Goal: Task Accomplishment & Management: Complete application form

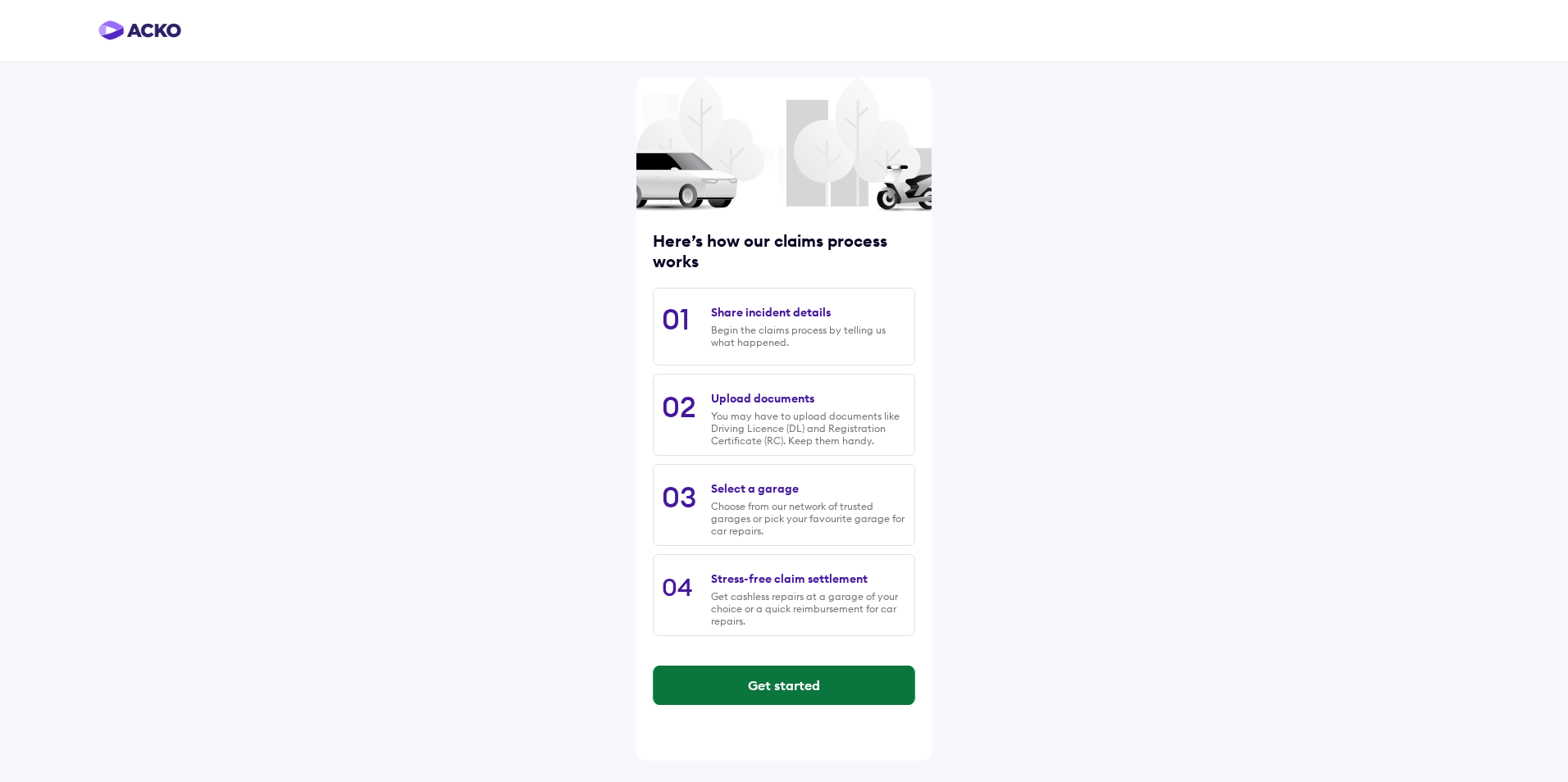
click at [764, 681] on button "Get started" at bounding box center [783, 685] width 260 height 39
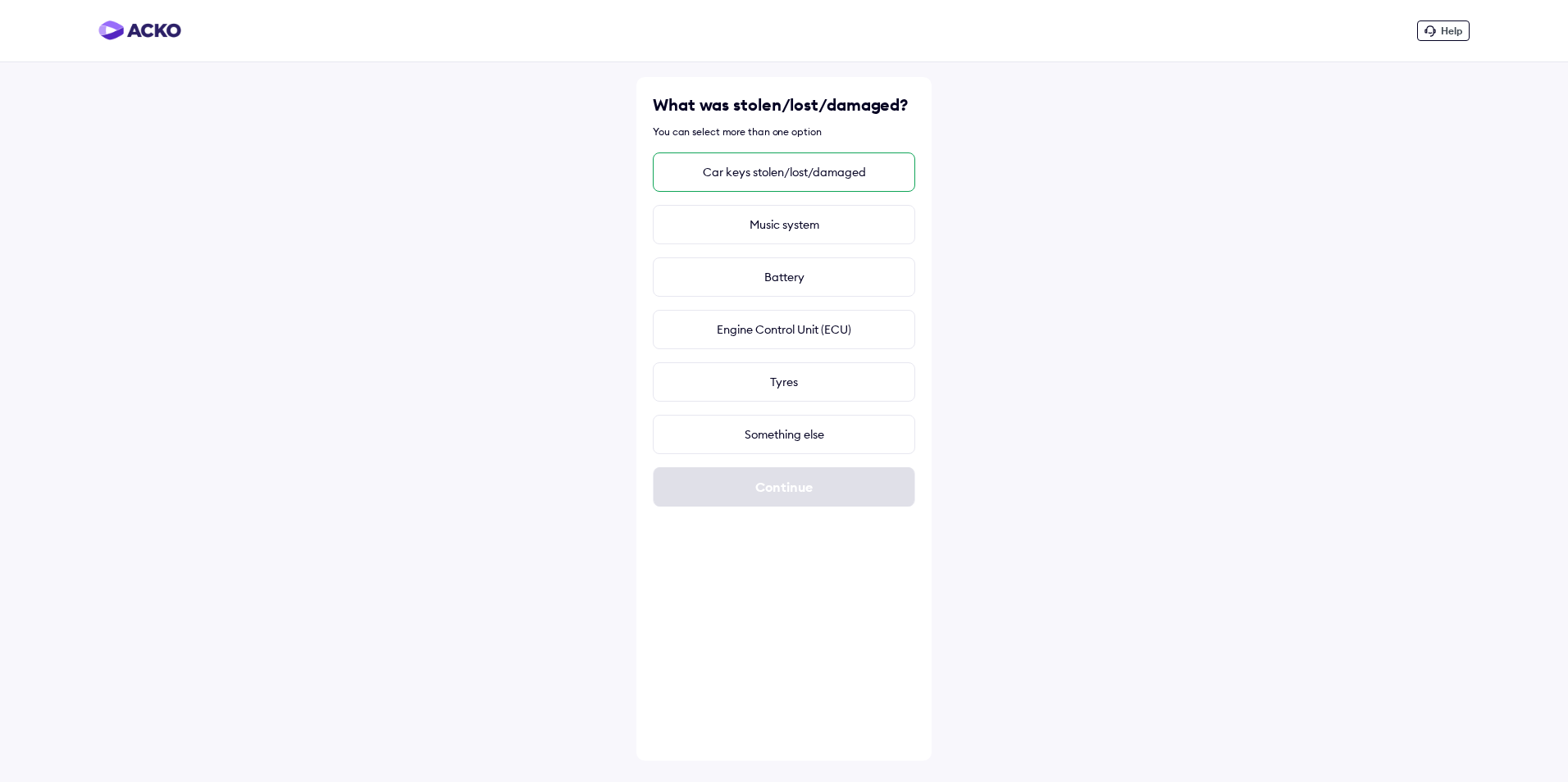
click at [780, 184] on div "Car keys stolen/lost/damaged" at bounding box center [783, 172] width 262 height 39
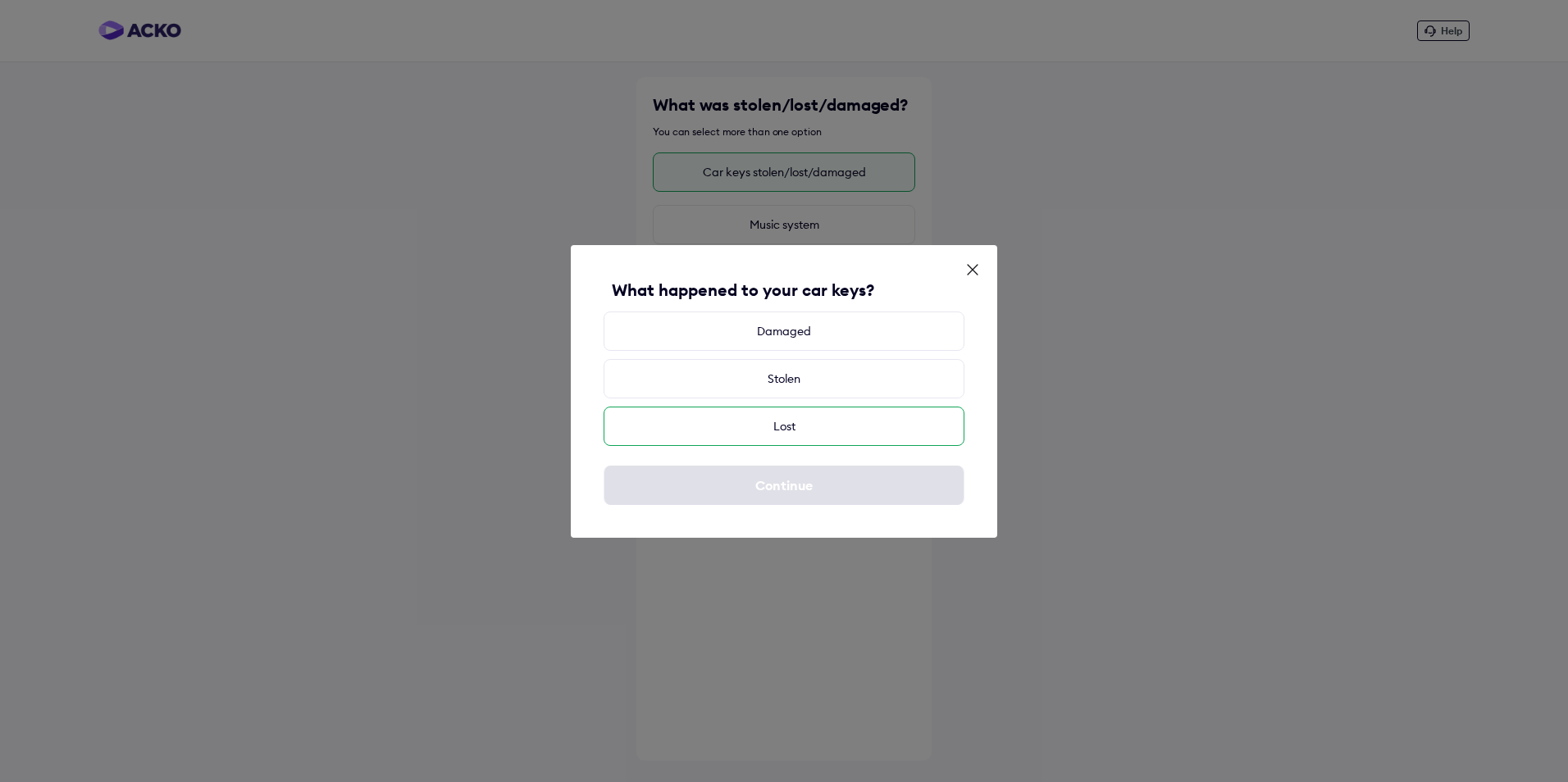
click at [782, 431] on div "Lost" at bounding box center [784, 427] width 361 height 39
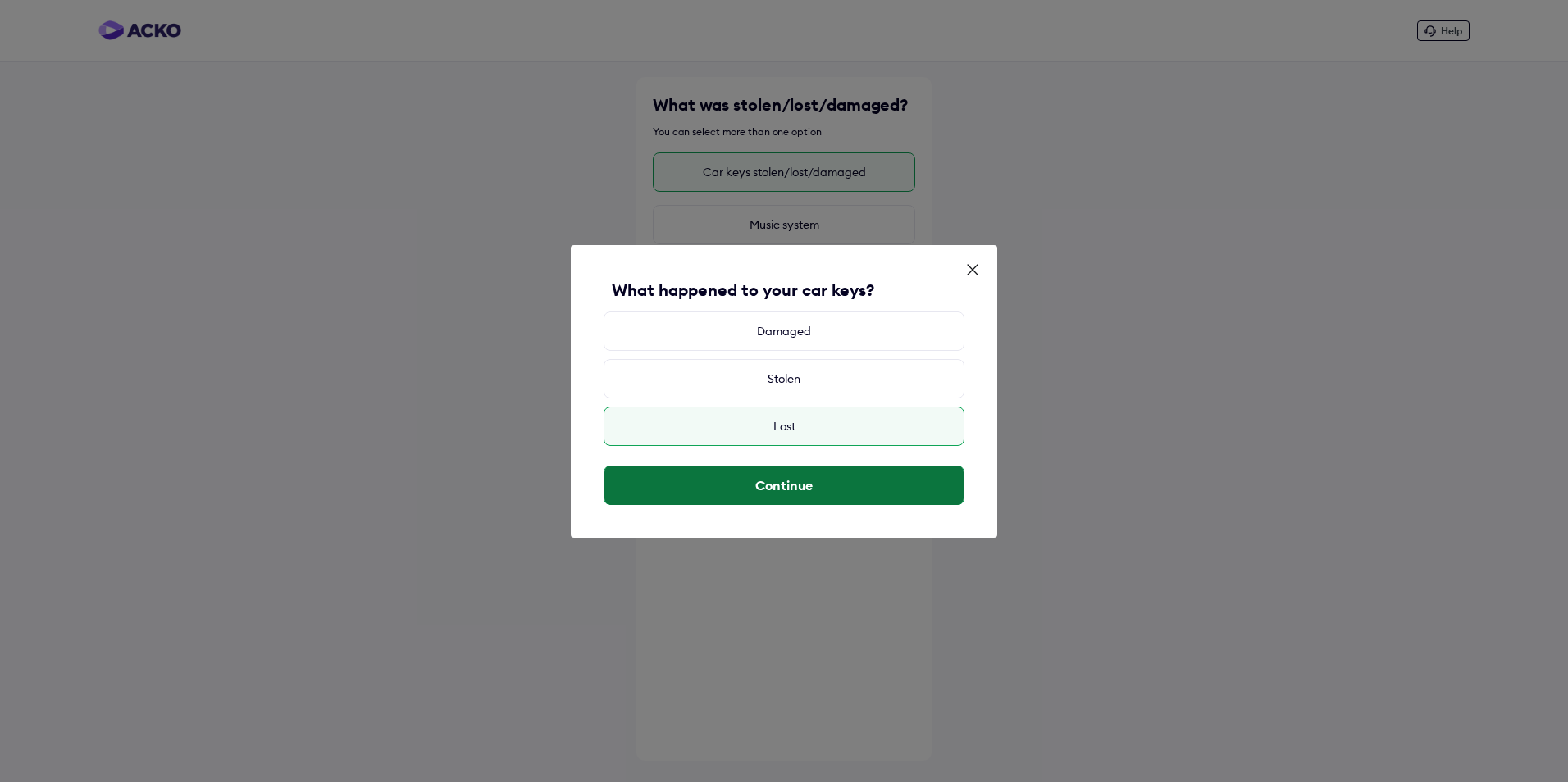
click at [795, 492] on button "Continue" at bounding box center [784, 485] width 359 height 39
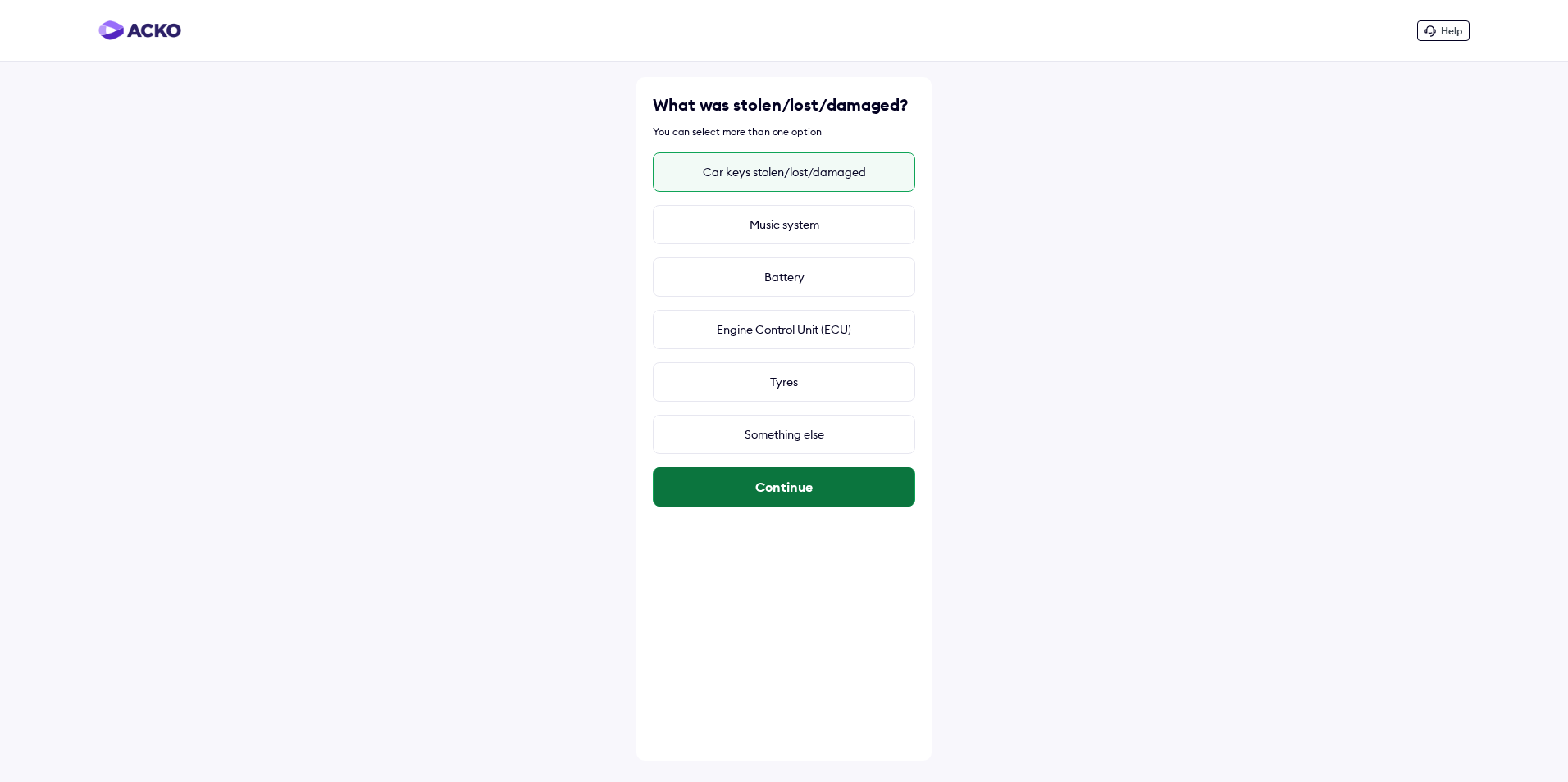
click at [804, 486] on button "Continue" at bounding box center [783, 487] width 260 height 39
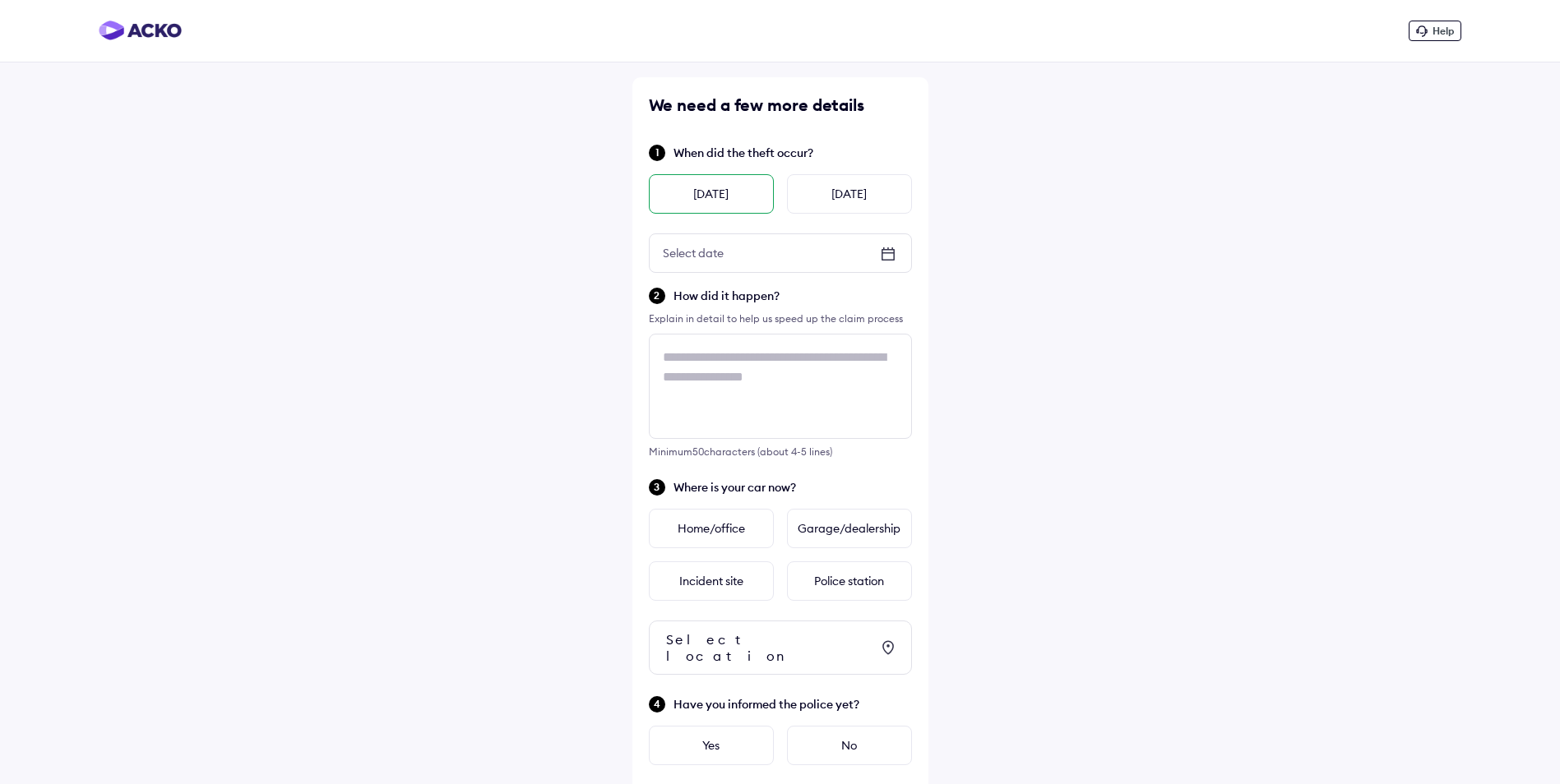
click at [740, 200] on div "[DATE]" at bounding box center [711, 194] width 125 height 39
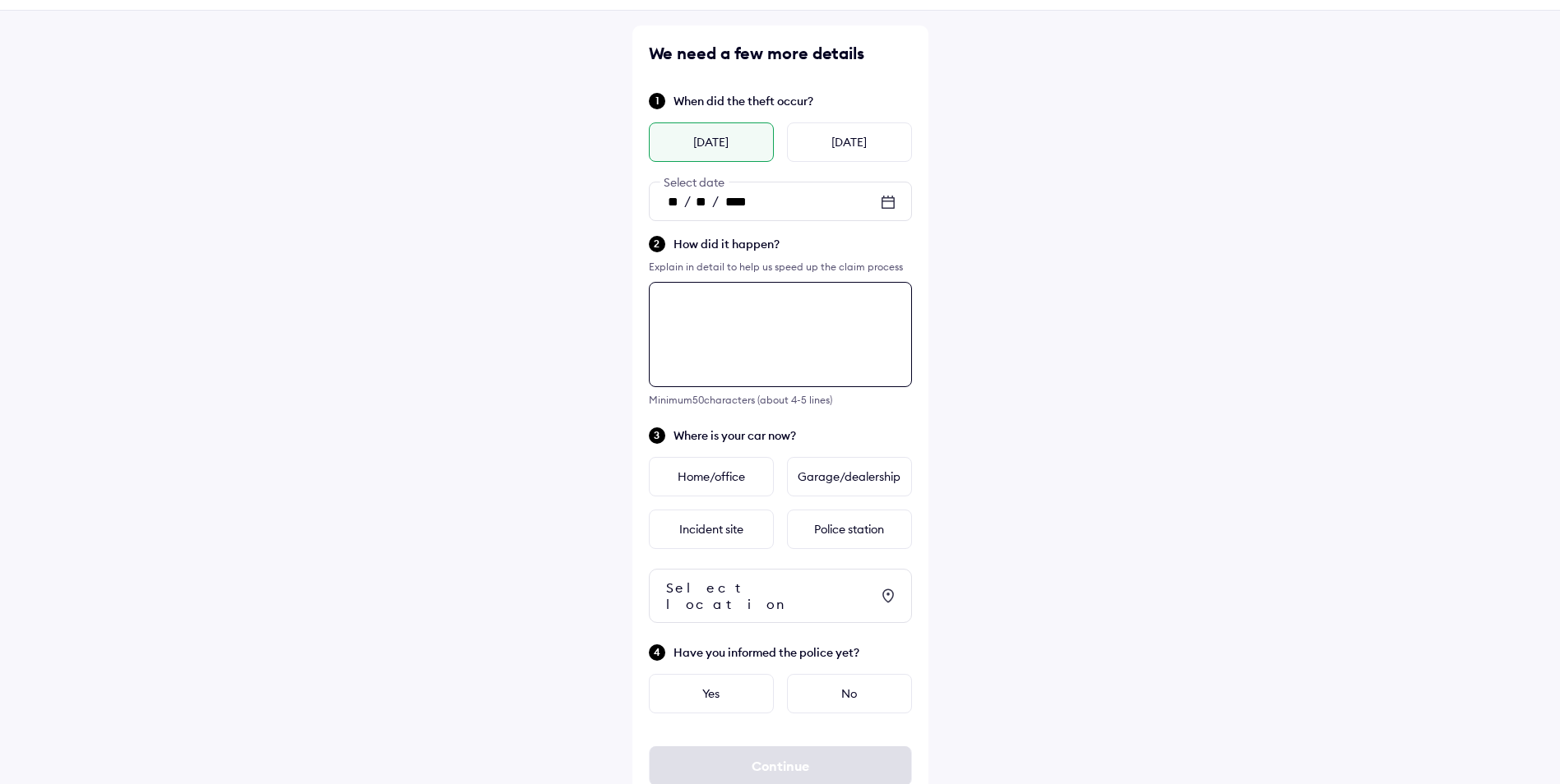
click at [740, 366] on textarea at bounding box center [780, 334] width 263 height 105
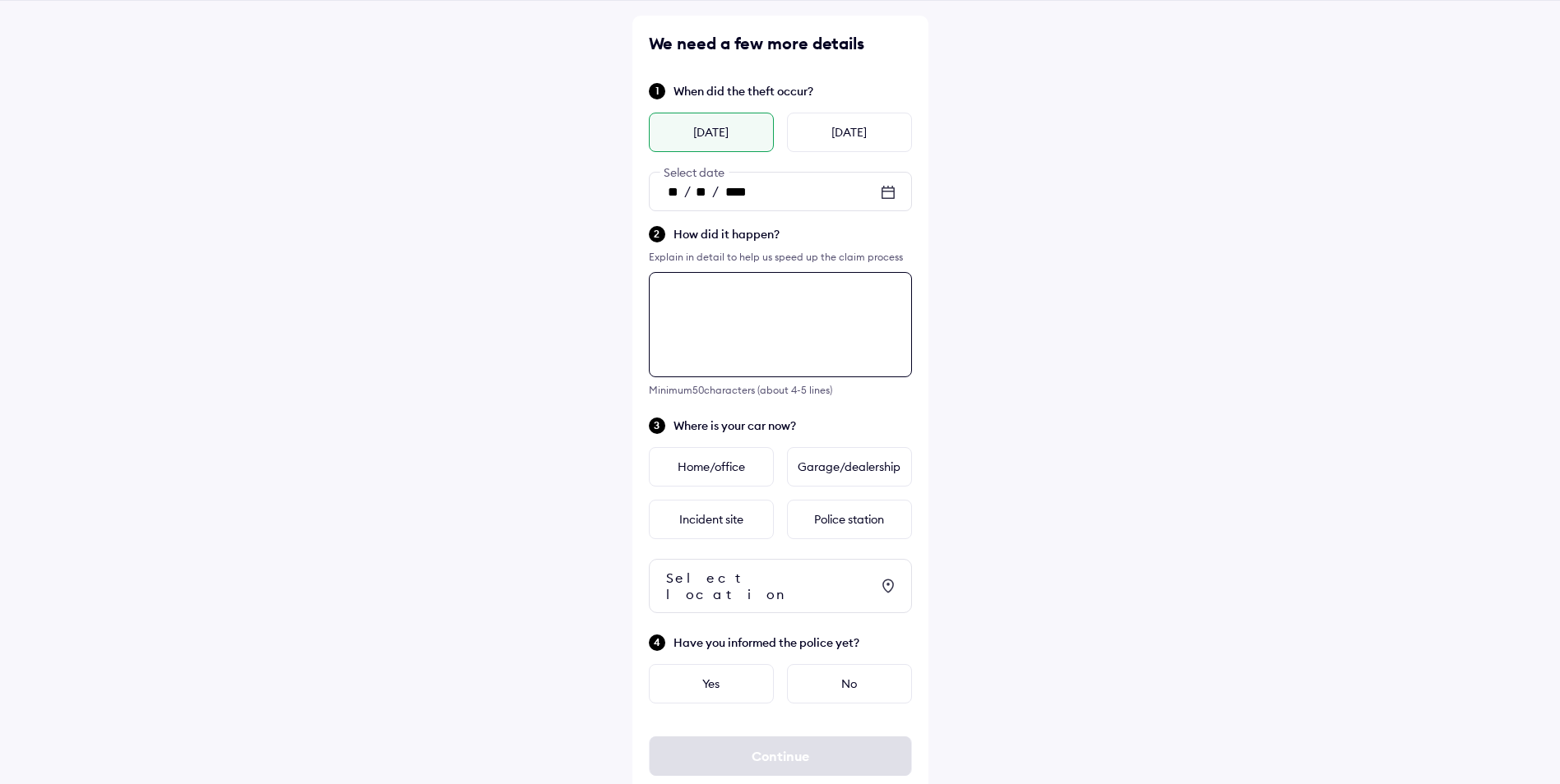
scroll to position [69, 0]
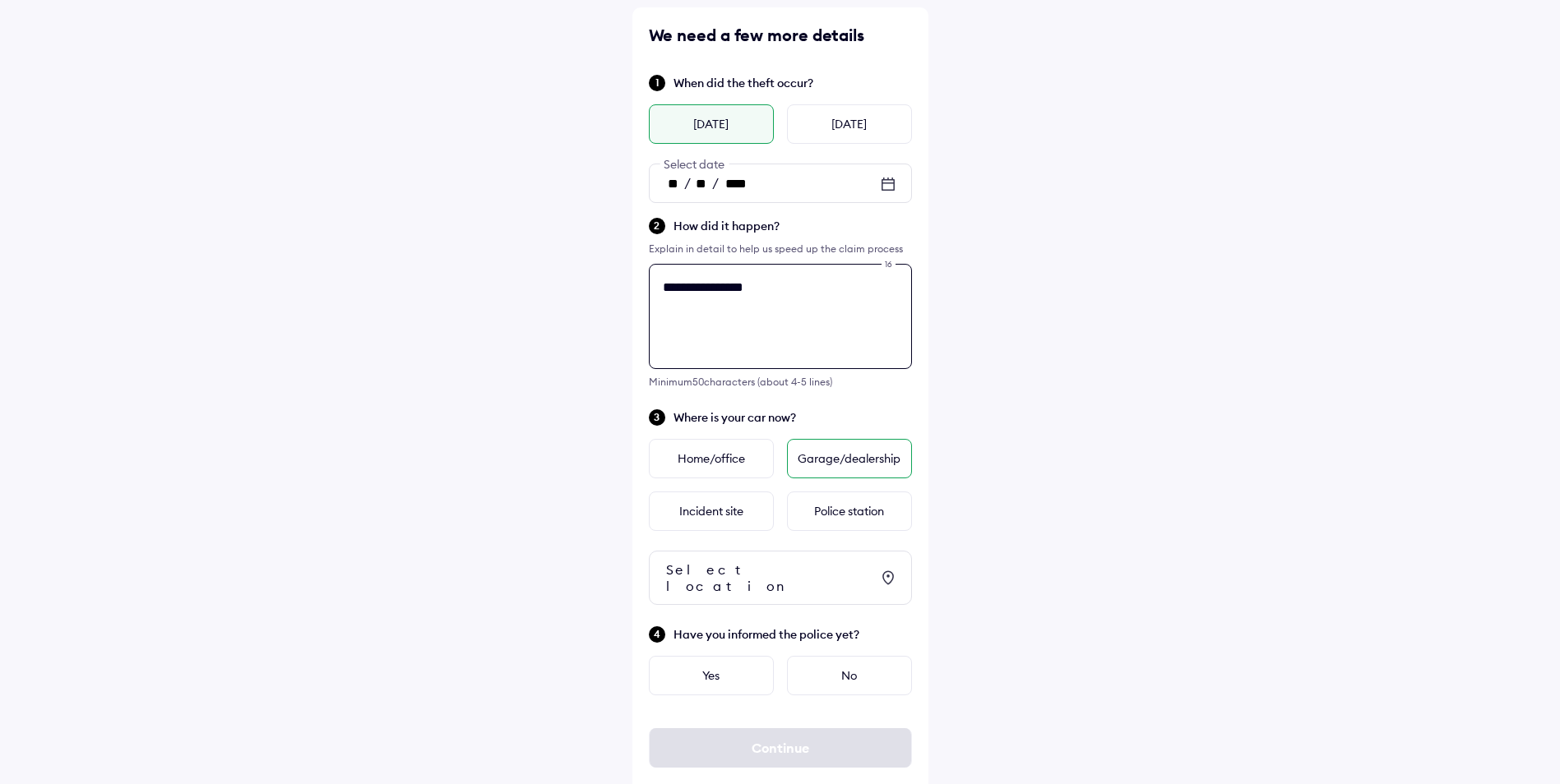
type textarea "**********"
click at [805, 449] on div "Garage/dealership" at bounding box center [850, 459] width 125 height 39
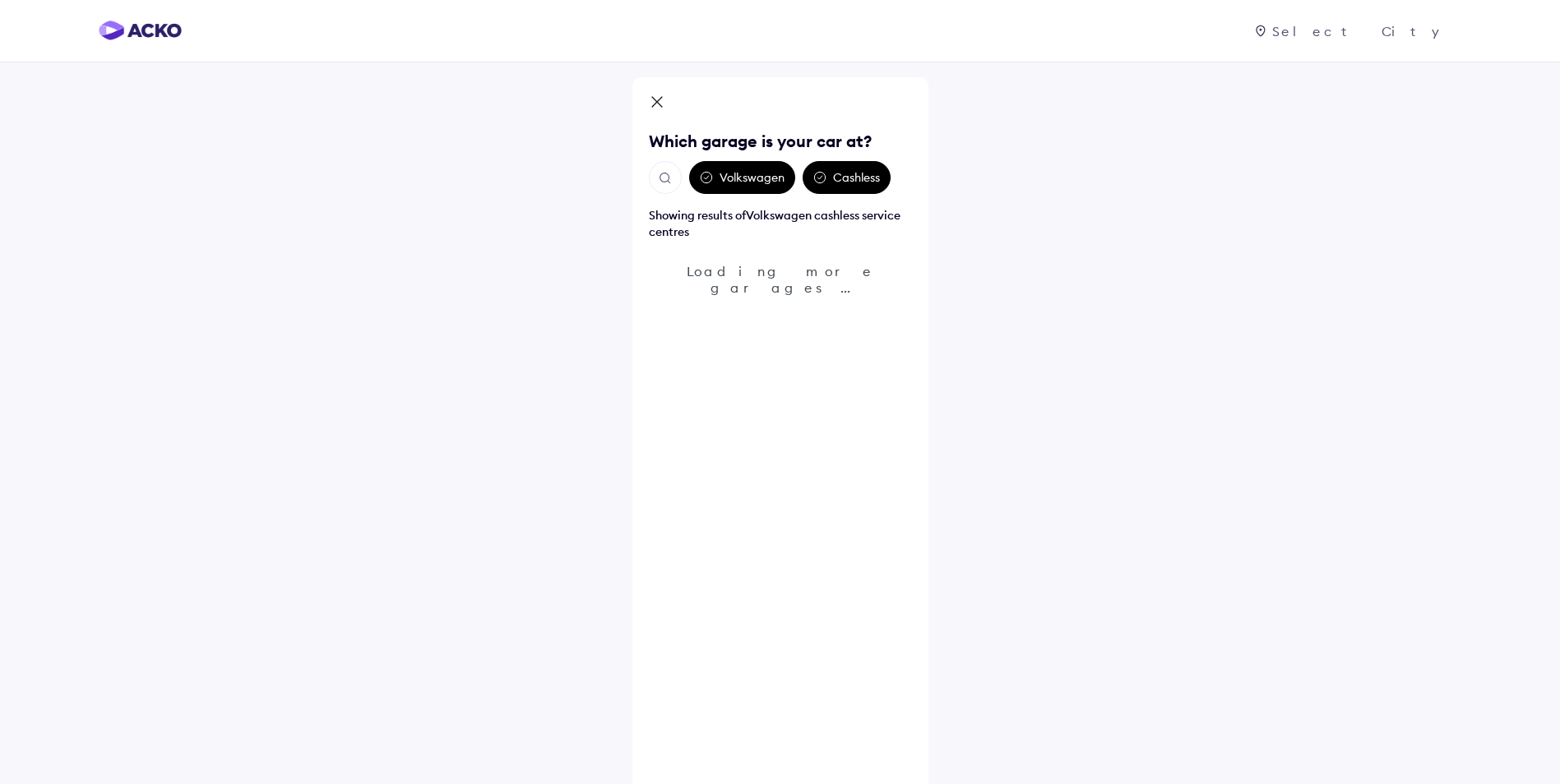
click at [769, 186] on div "Volkswagen" at bounding box center [742, 177] width 106 height 33
click at [708, 179] on icon at bounding box center [706, 177] width 13 height 13
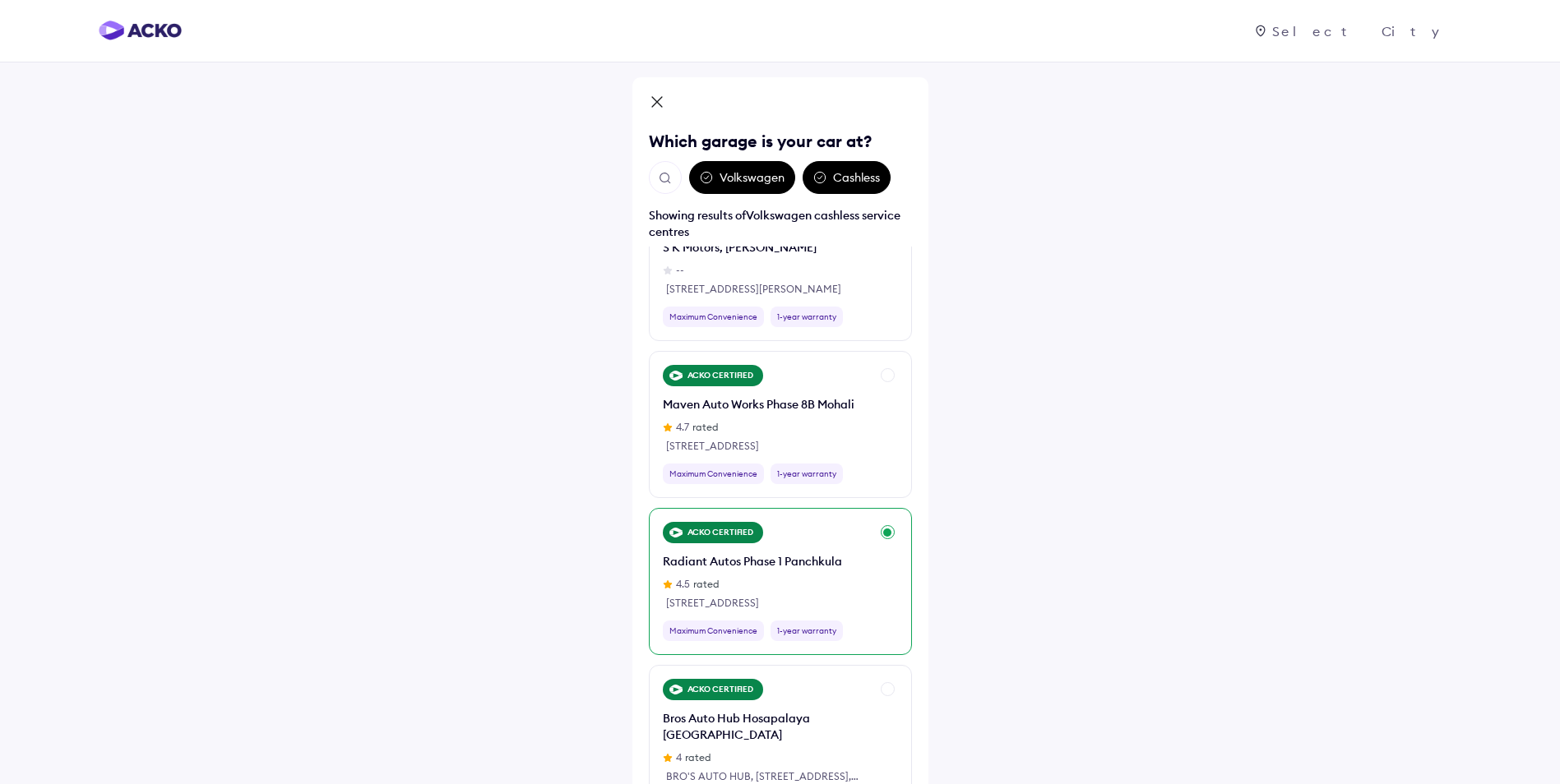
scroll to position [6905, 0]
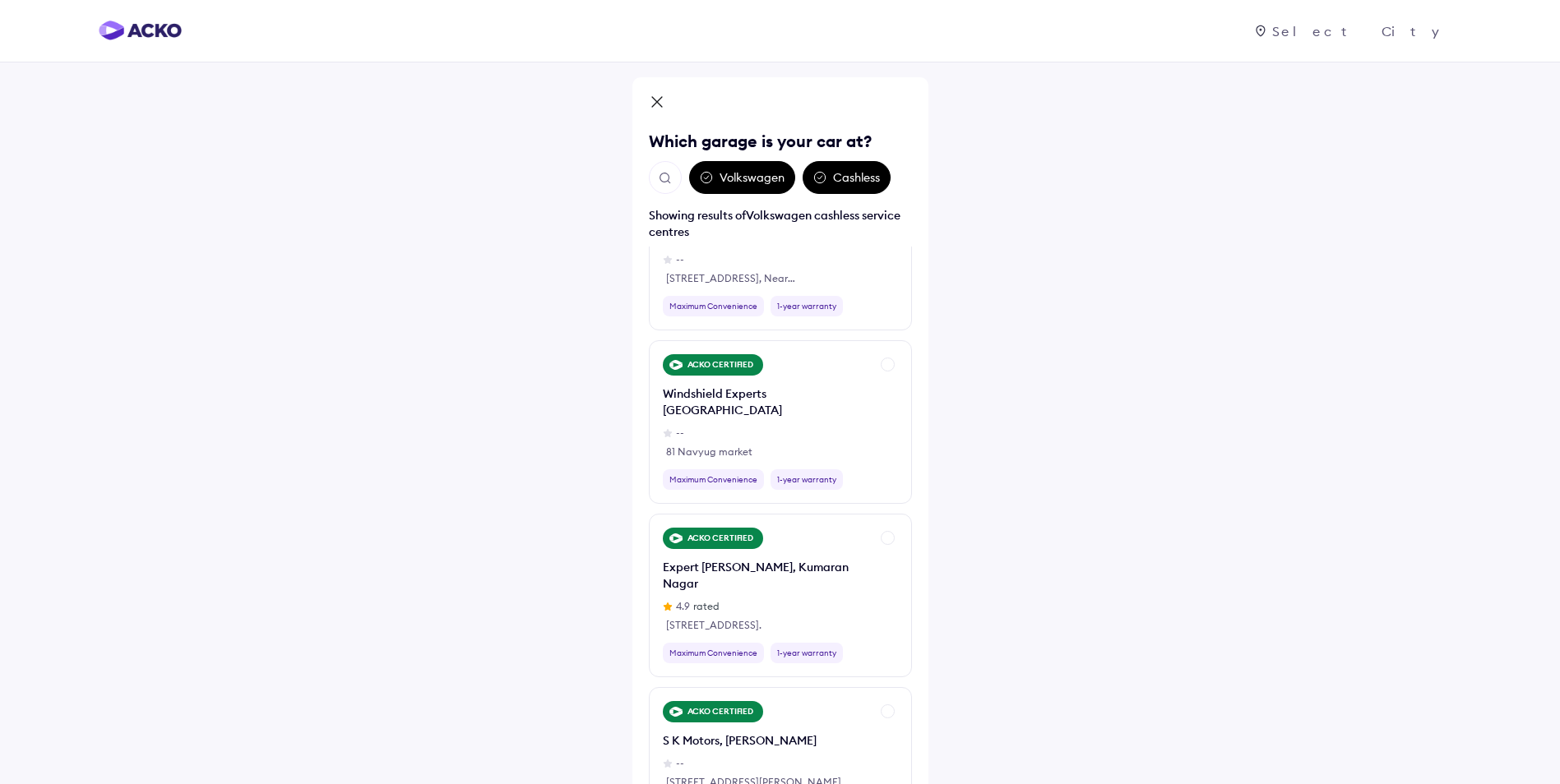
click at [1395, 36] on div at bounding box center [1366, 31] width 193 height 16
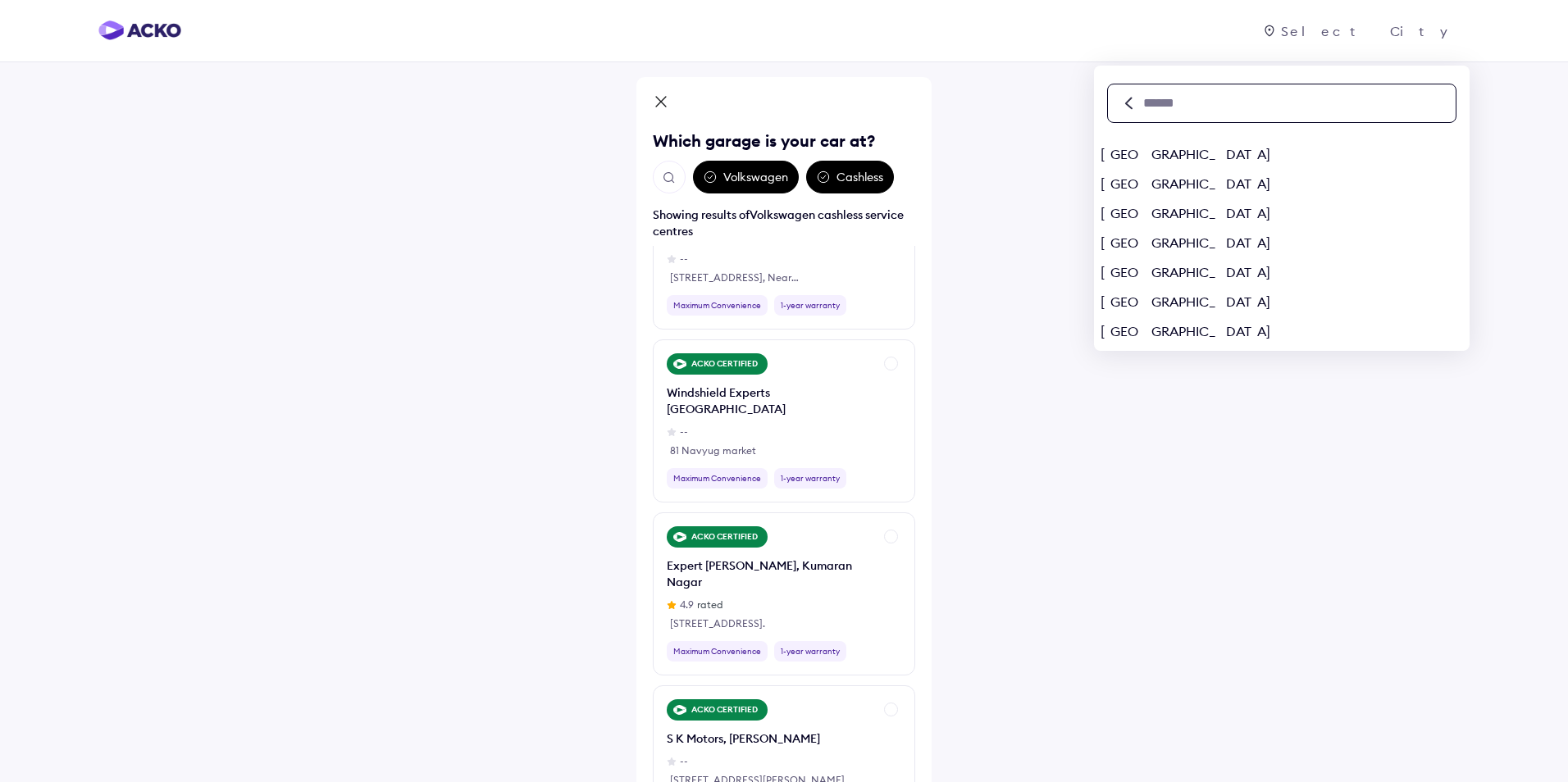
click at [1319, 101] on input "text" at bounding box center [1298, 103] width 314 height 18
click at [1284, 277] on div "[GEOGRAPHIC_DATA]" at bounding box center [1282, 272] width 376 height 29
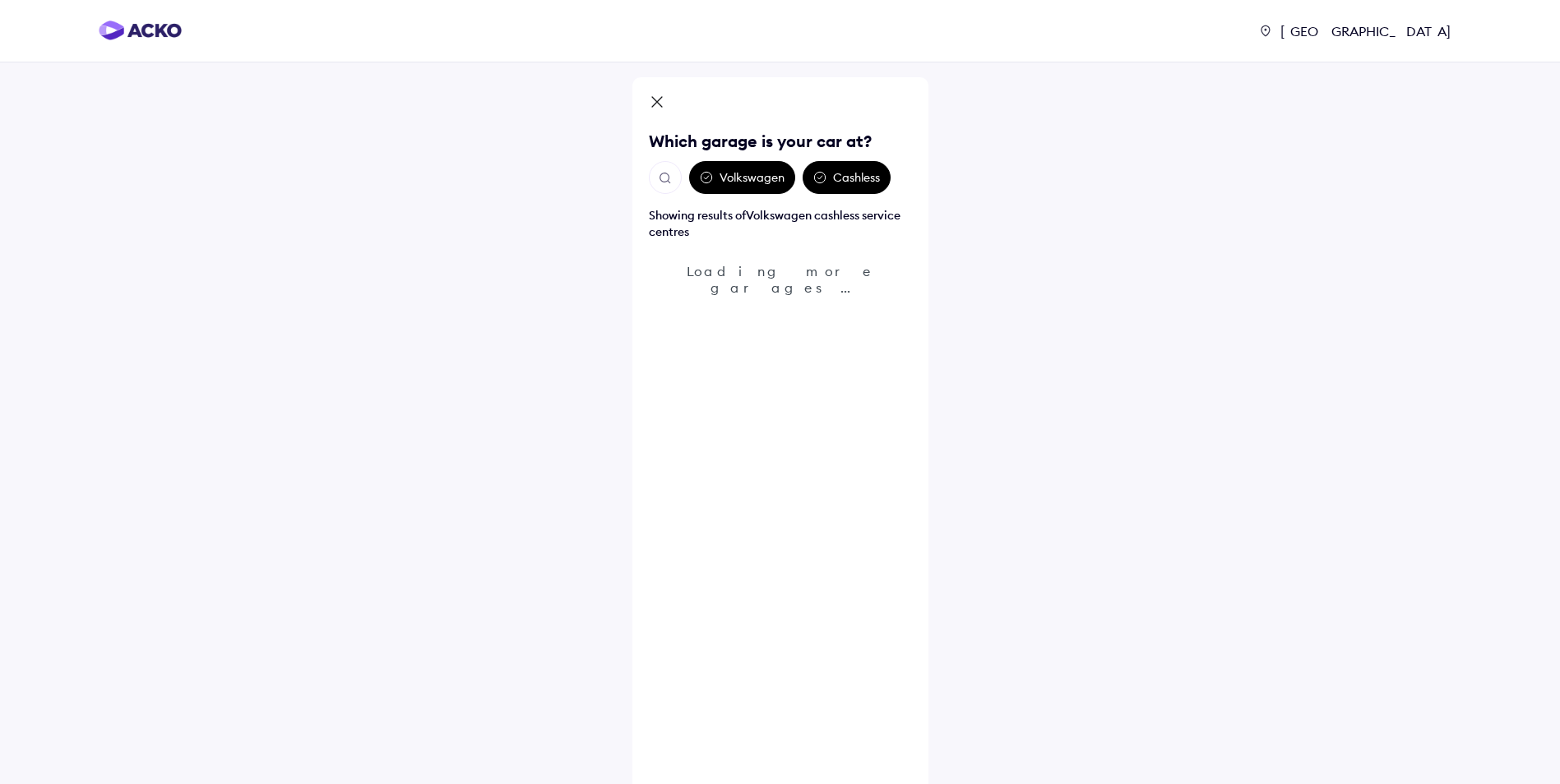
scroll to position [0, 0]
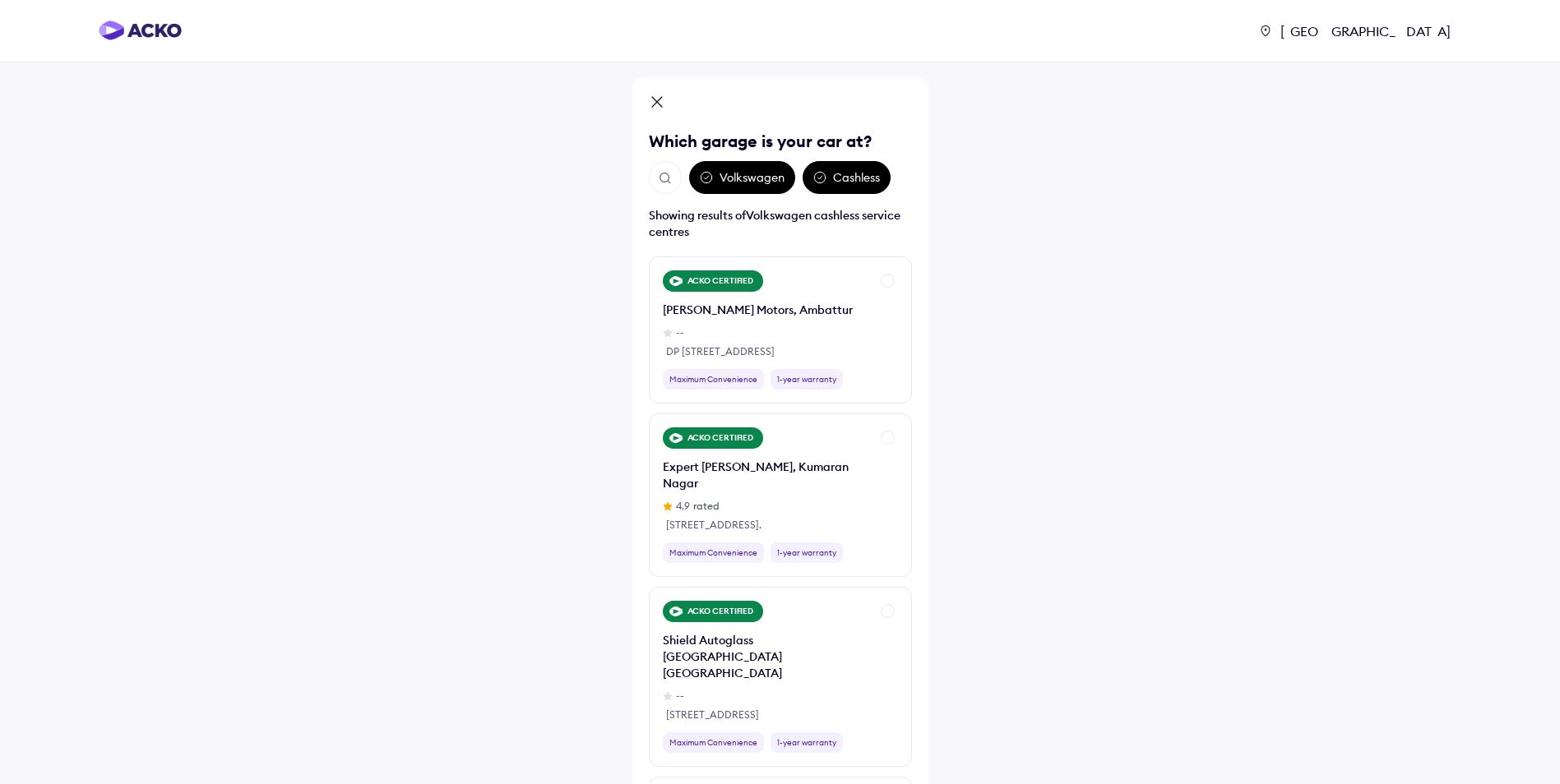
click at [666, 173] on img "Open search" at bounding box center [665, 178] width 15 height 15
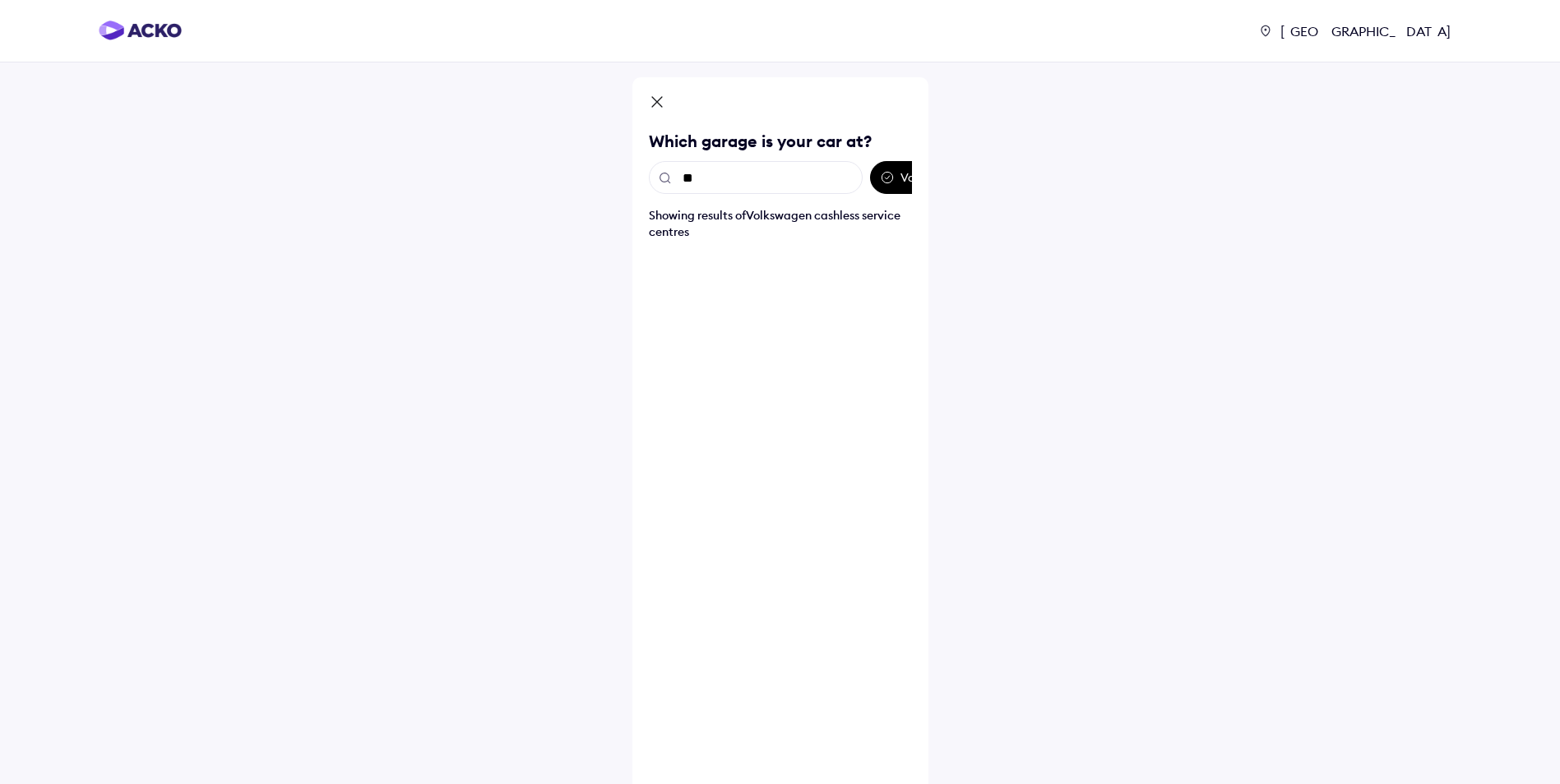
type input "***"
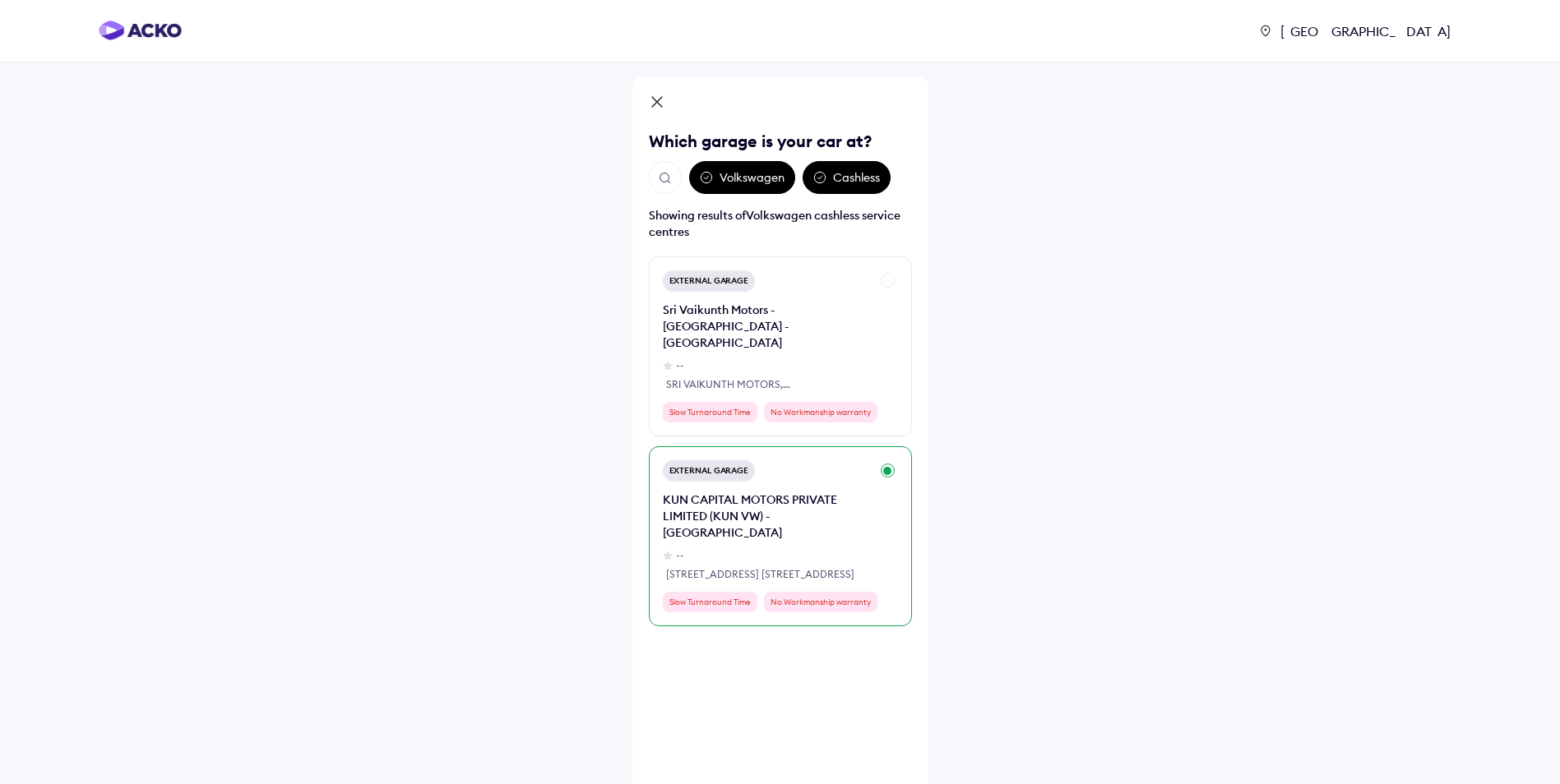
click at [806, 568] on div "[STREET_ADDRESS] [STREET_ADDRESS]" at bounding box center [766, 575] width 201 height 15
click at [678, 548] on div "--" at bounding box center [679, 555] width 8 height 15
click at [753, 492] on div "KUN CAPITAL MOTORS PRIVATE LIMITED (KUN VW) - [GEOGRAPHIC_DATA]" at bounding box center [767, 516] width 207 height 49
click at [757, 492] on div "KUN CAPITAL MOTORS PRIVATE LIMITED (KUN VW) - [GEOGRAPHIC_DATA]" at bounding box center [767, 516] width 207 height 49
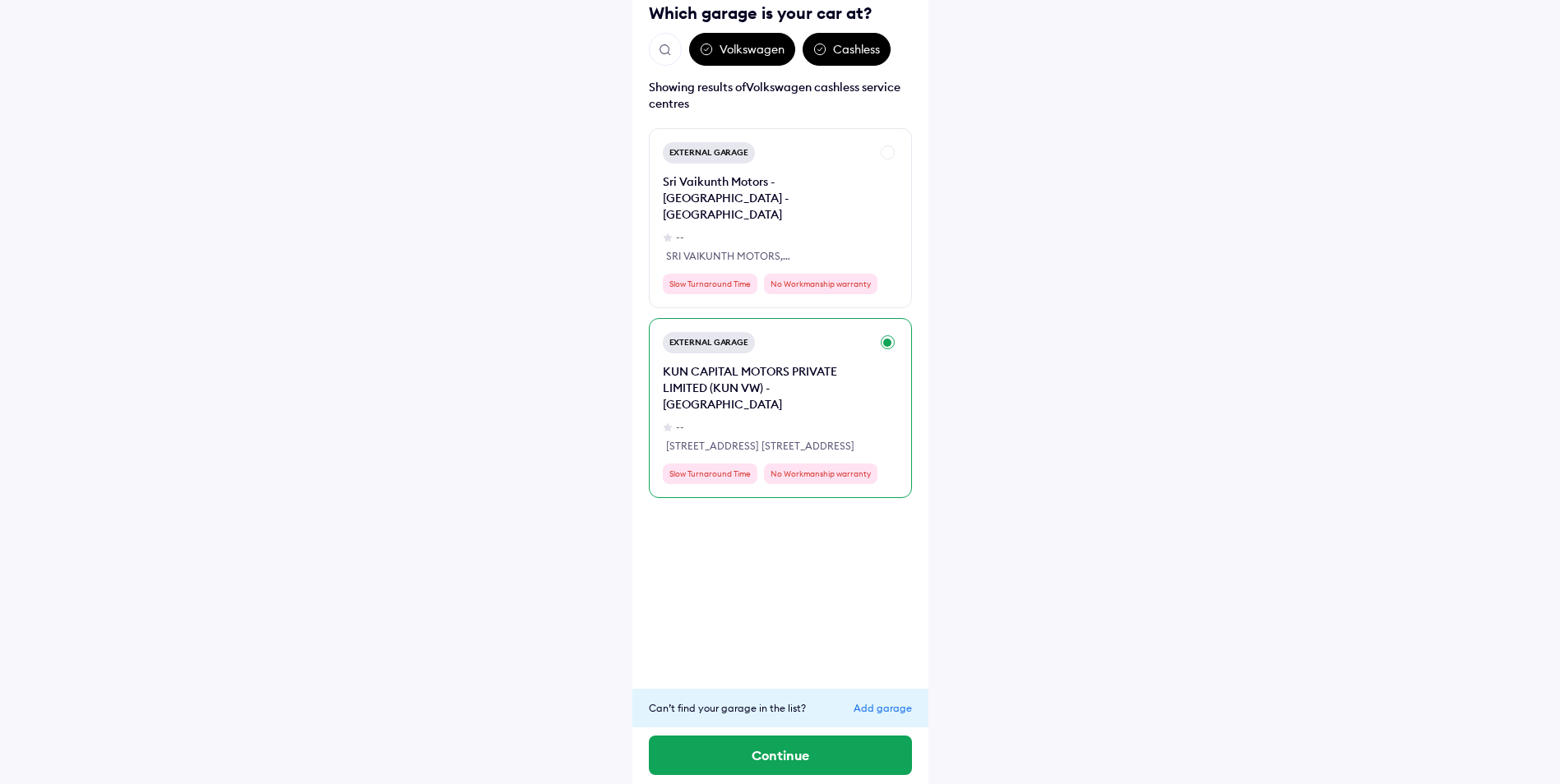
scroll to position [135, 0]
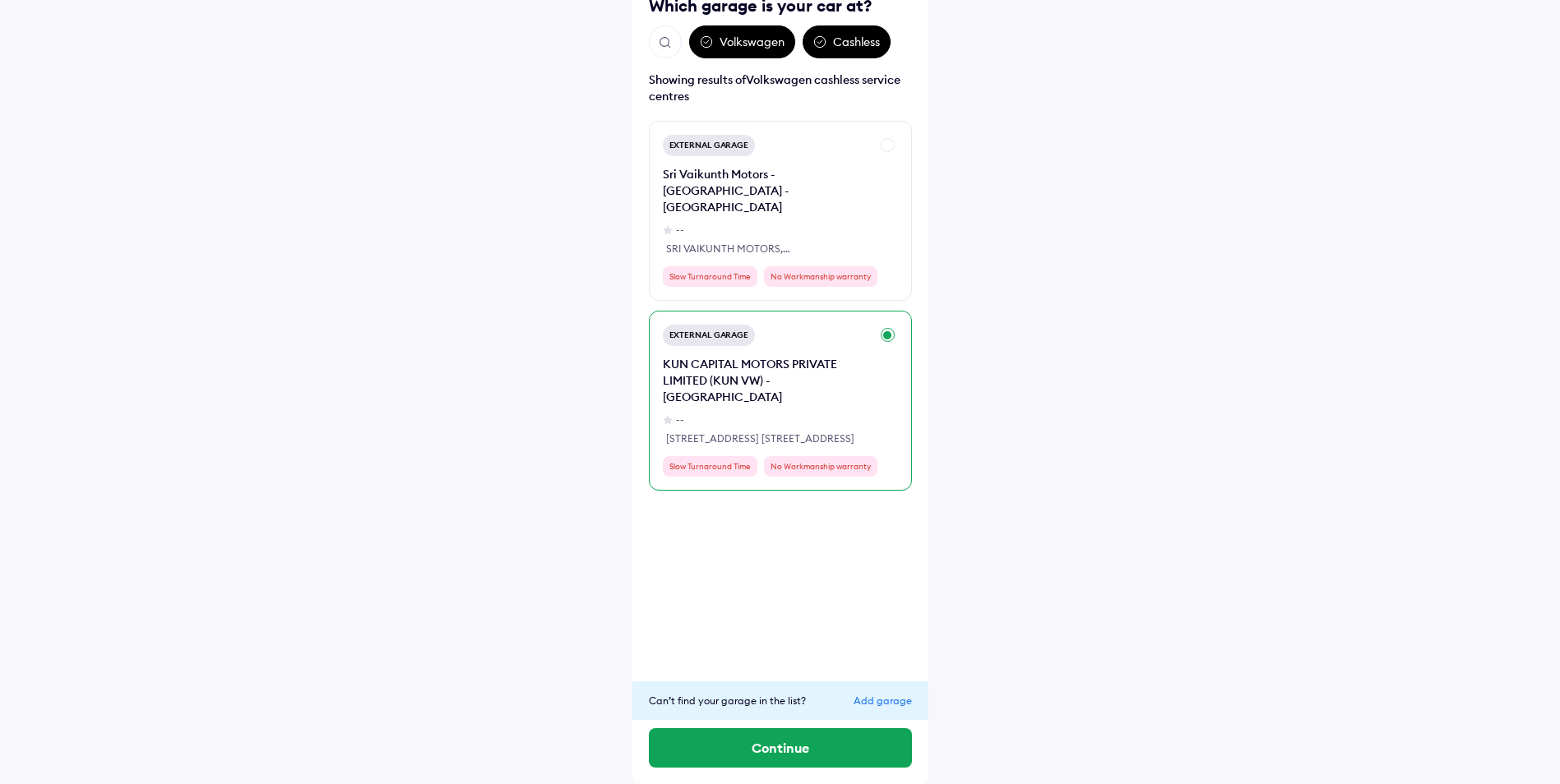
click at [860, 698] on div "Add garage" at bounding box center [883, 701] width 59 height 12
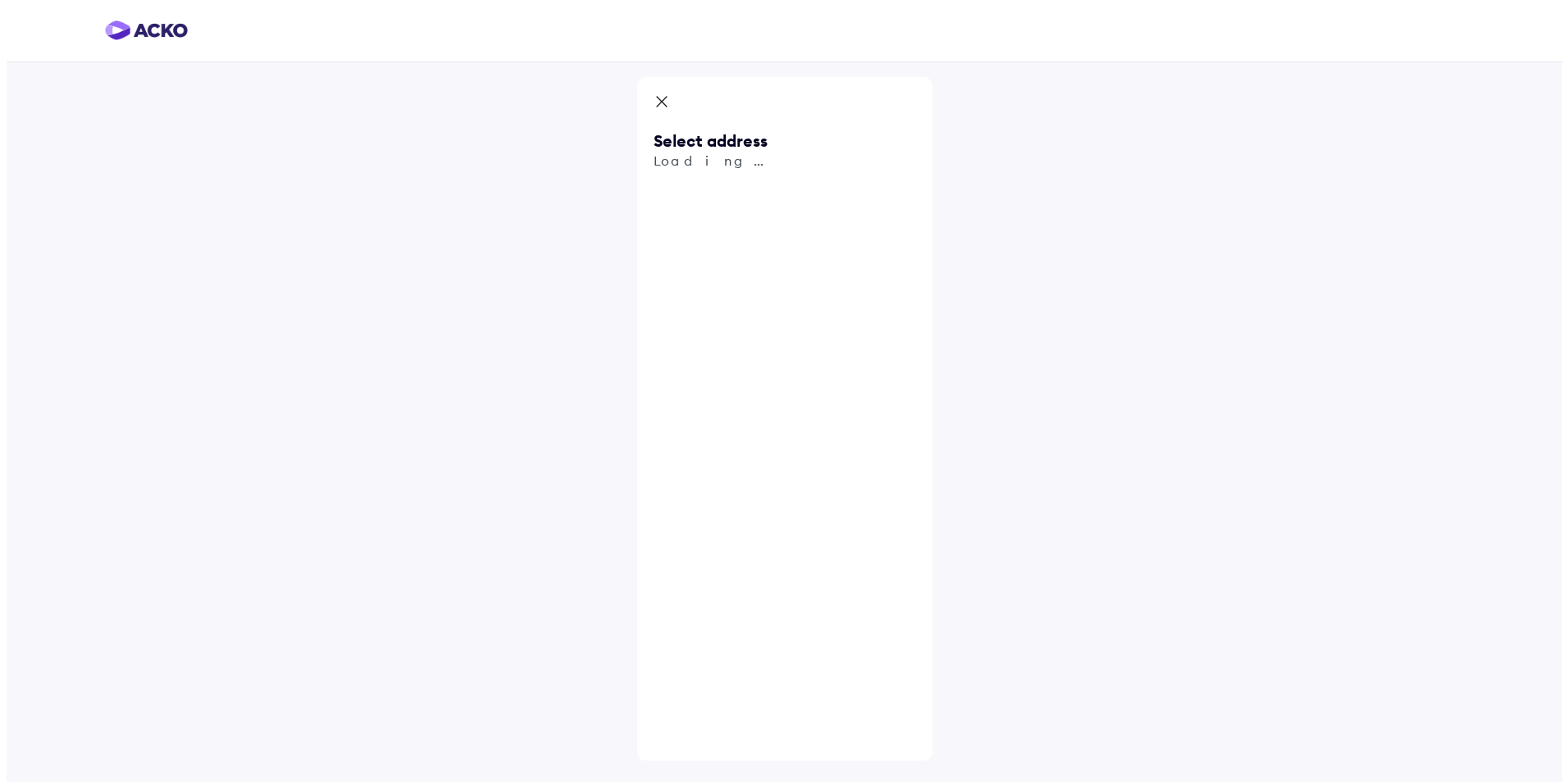
scroll to position [0, 0]
click at [741, 191] on input "text" at bounding box center [783, 191] width 262 height 37
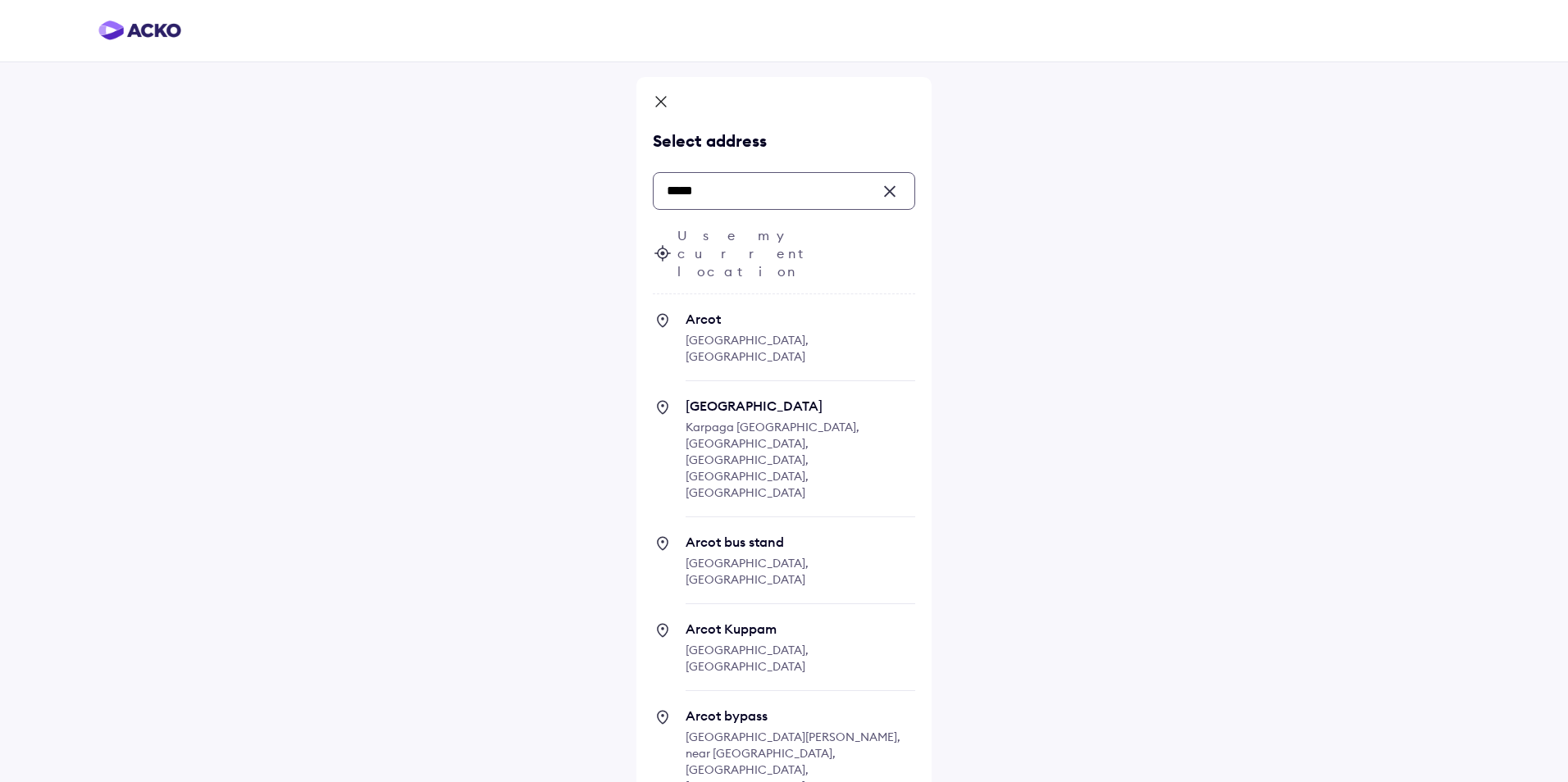
click at [757, 419] on span "Karpaga [GEOGRAPHIC_DATA], [GEOGRAPHIC_DATA], [GEOGRAPHIC_DATA], [GEOGRAPHIC_DA…" at bounding box center [772, 459] width 174 height 80
type input "*****"
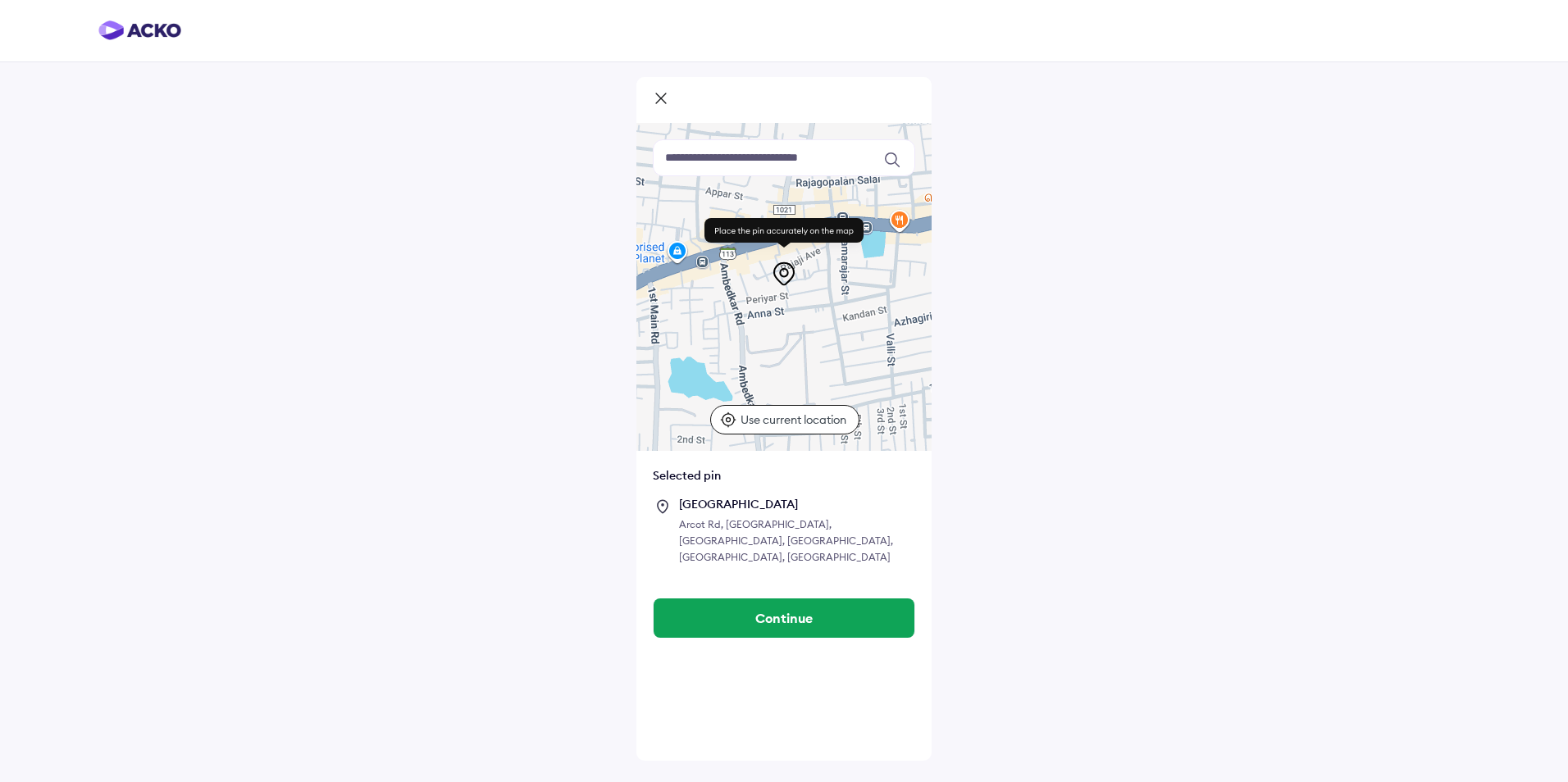
drag, startPoint x: 809, startPoint y: 307, endPoint x: 553, endPoint y: 358, distance: 261.0
click at [553, 358] on div "To navigate the map with touch gestures double-tap and hold your finger on the …" at bounding box center [784, 391] width 1568 height 782
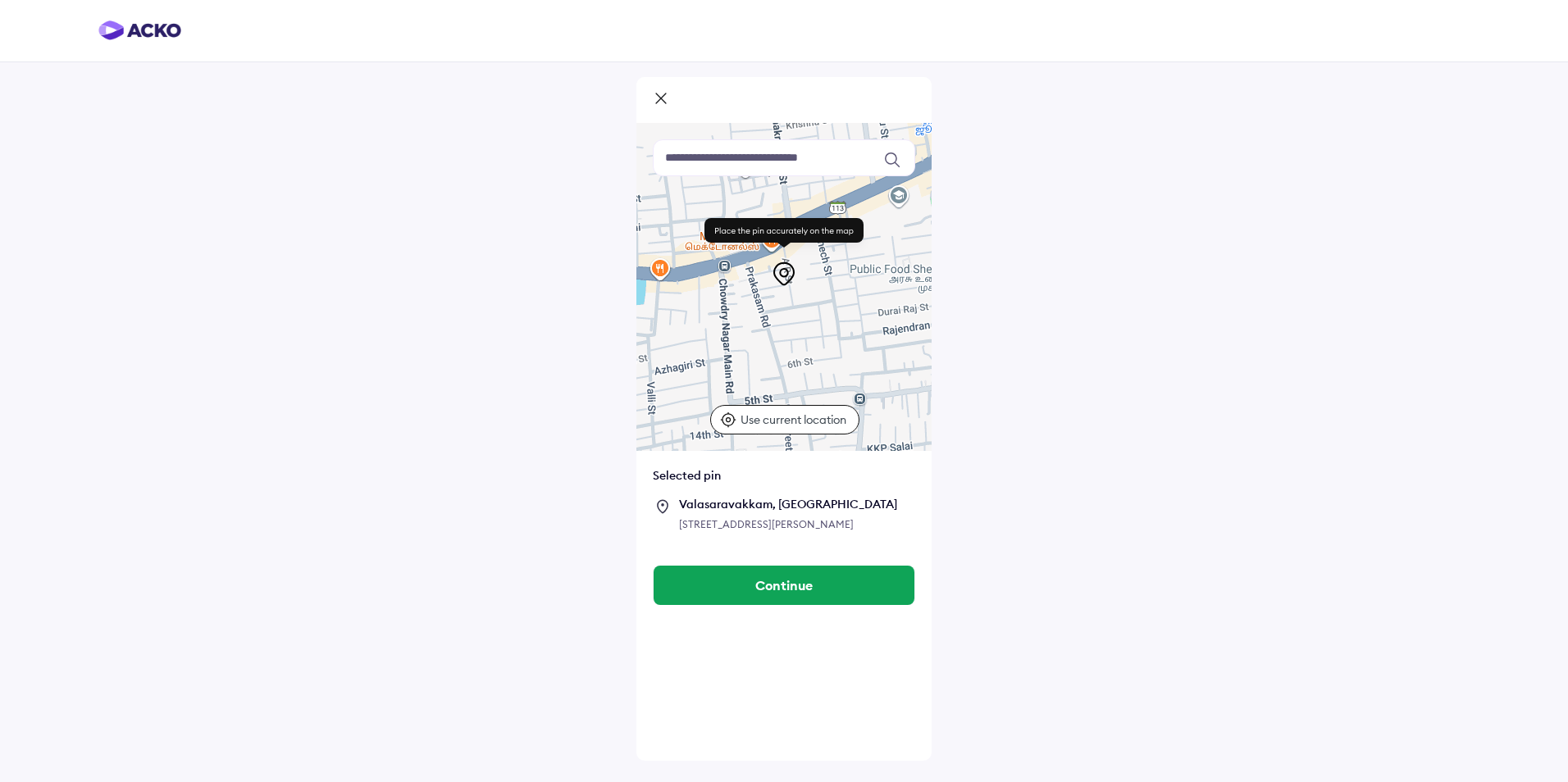
drag, startPoint x: 890, startPoint y: 350, endPoint x: 648, endPoint y: 398, distance: 246.7
click at [648, 398] on div at bounding box center [784, 286] width 295 height 328
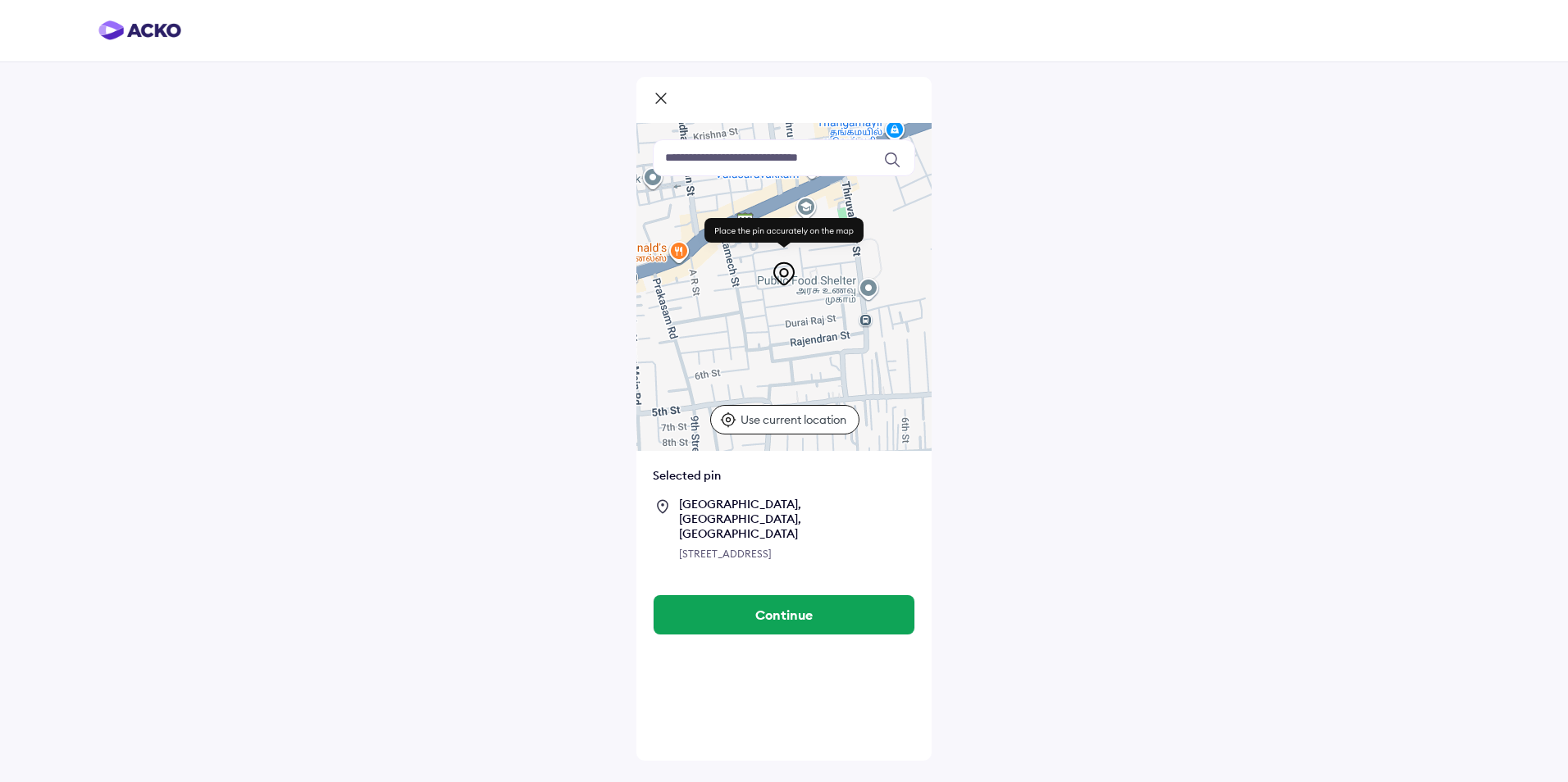
drag, startPoint x: 855, startPoint y: 338, endPoint x: 732, endPoint y: 349, distance: 123.5
click at [732, 349] on div at bounding box center [784, 286] width 295 height 328
